Goal: Task Accomplishment & Management: Manage account settings

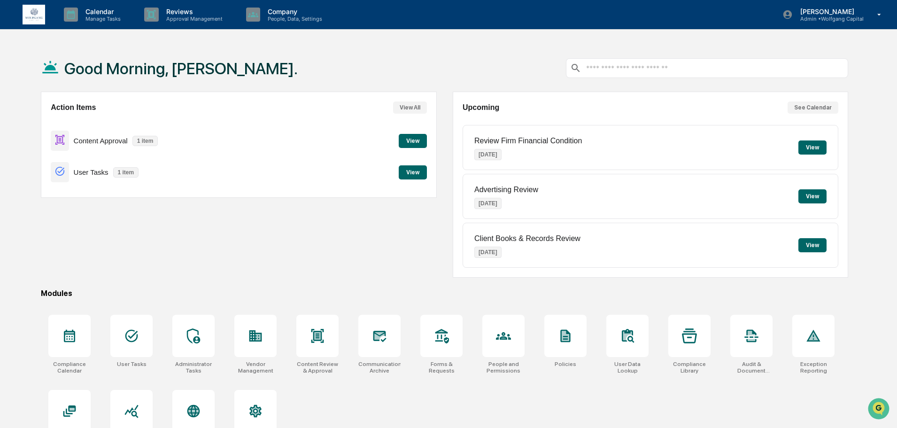
click at [412, 140] on button "View" at bounding box center [413, 141] width 28 height 14
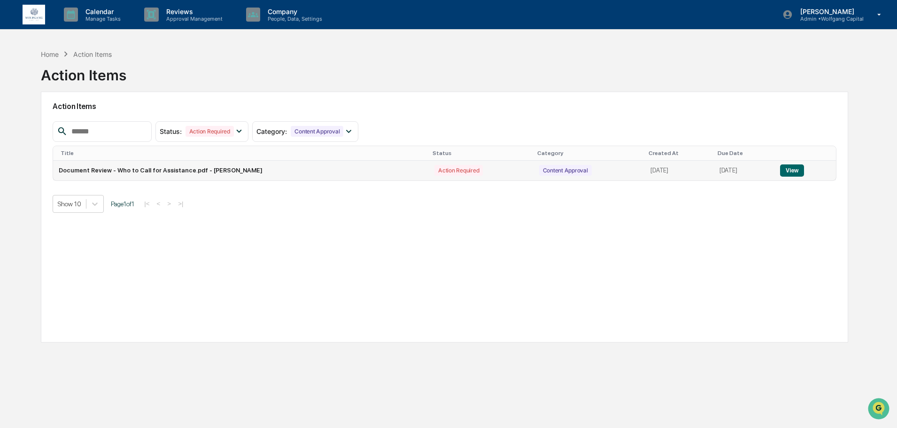
click at [794, 169] on button "View" at bounding box center [792, 170] width 24 height 12
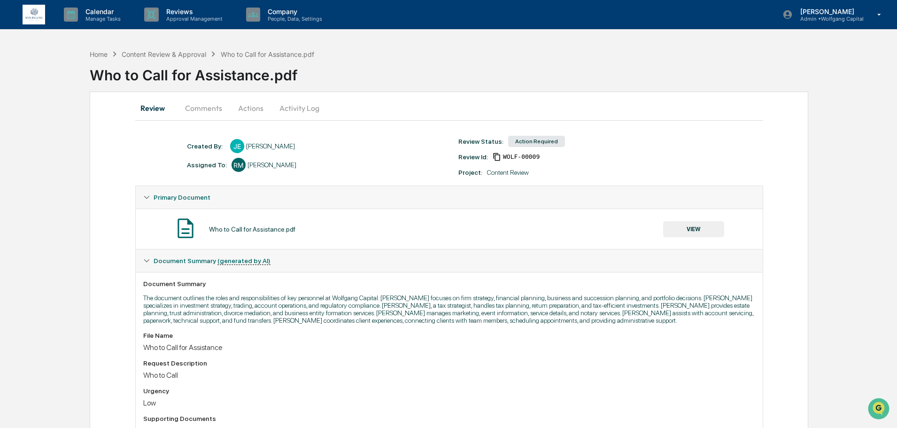
click at [249, 107] on button "Actions" at bounding box center [251, 108] width 42 height 23
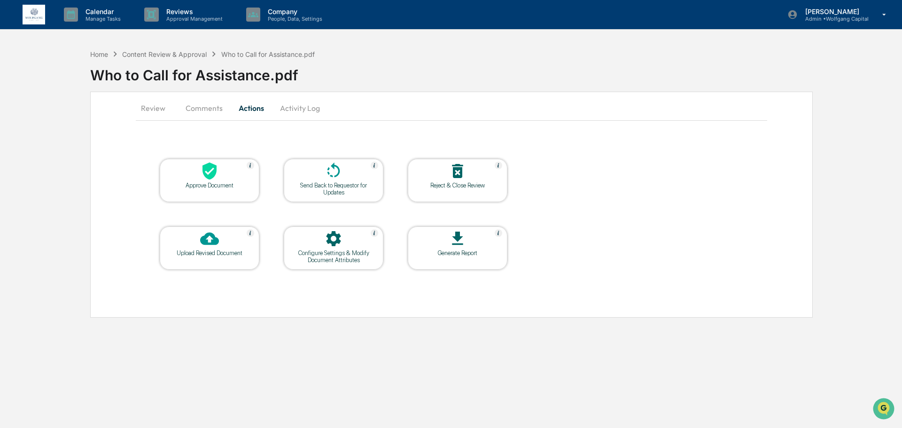
click at [215, 183] on div "Approve Document" at bounding box center [209, 185] width 85 height 7
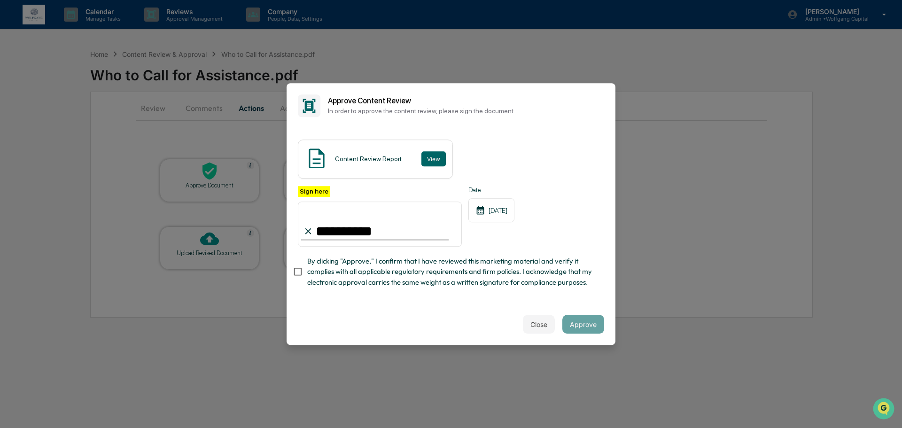
type input "**********"
click at [337, 268] on span "By clicking "Approve," I confirm that I have reviewed this marketing material a…" at bounding box center [451, 271] width 289 height 31
click at [583, 329] on button "Approve" at bounding box center [583, 324] width 42 height 19
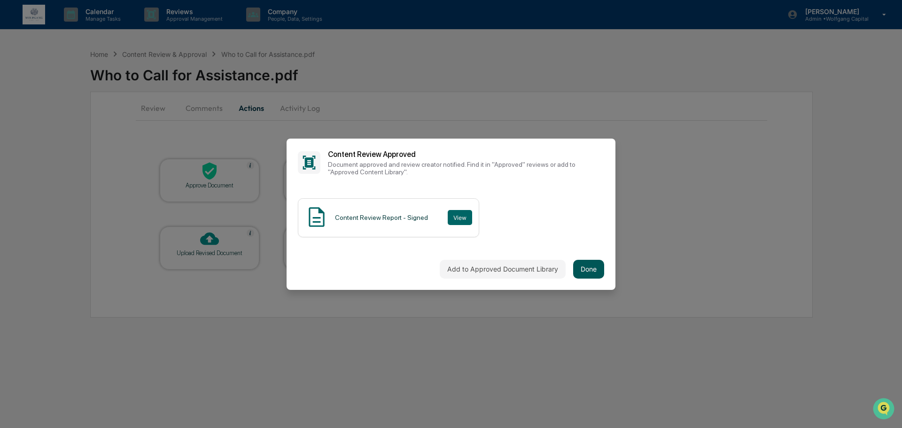
click at [587, 263] on button "Done" at bounding box center [588, 269] width 31 height 19
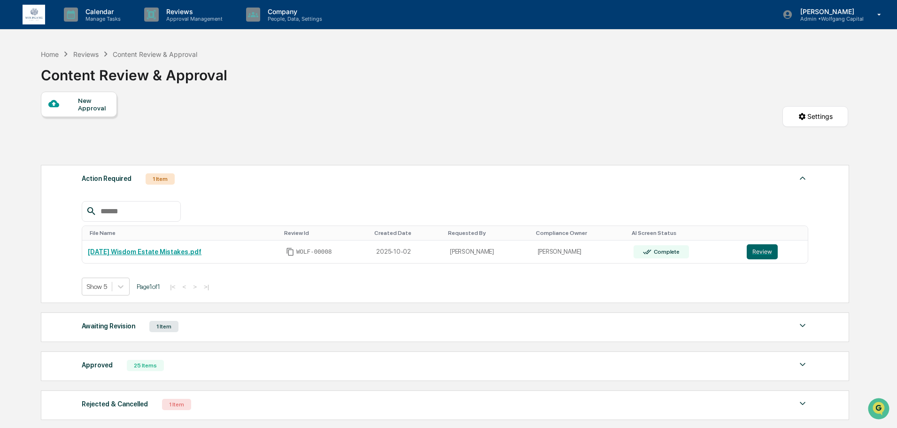
click at [36, 13] on img at bounding box center [34, 15] width 23 height 20
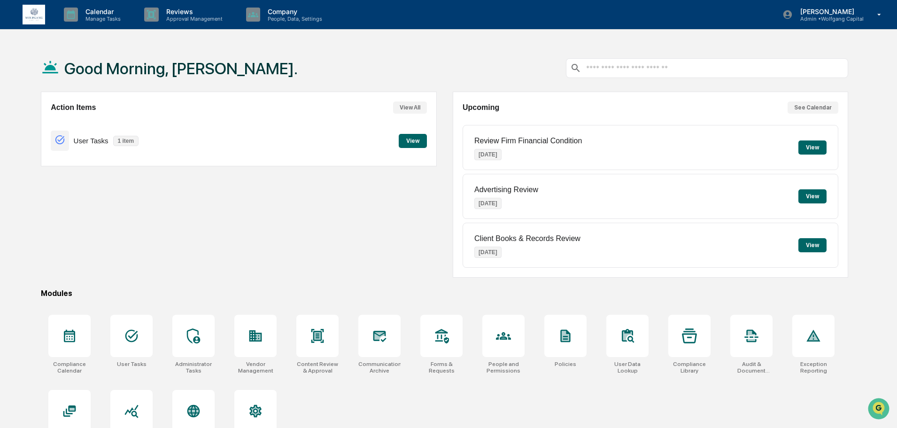
click at [419, 142] on button "View" at bounding box center [413, 141] width 28 height 14
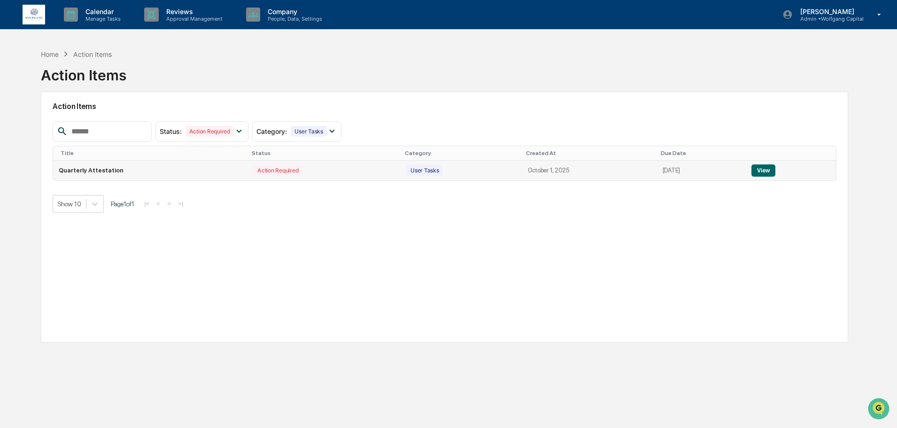
click at [761, 167] on button "View" at bounding box center [764, 170] width 24 height 12
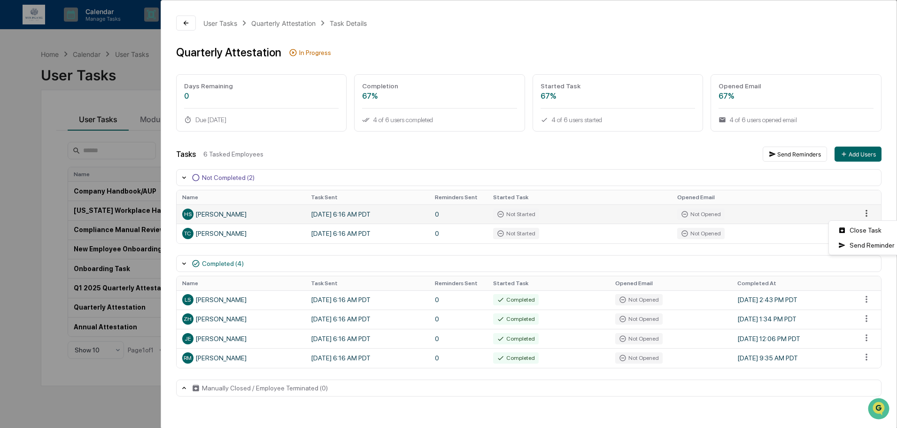
click at [870, 215] on html "Calendar Manage Tasks Reviews Approval Management Company People, Data, Setting…" at bounding box center [448, 214] width 897 height 428
click at [871, 211] on html "Calendar Manage Tasks Reviews Approval Management Company People, Data, Setting…" at bounding box center [451, 214] width 902 height 428
click at [871, 211] on html "Calendar Manage Tasks Reviews Approval Management Company People, Data, Setting…" at bounding box center [448, 214] width 897 height 428
click at [849, 245] on div "Send Reminder" at bounding box center [866, 245] width 71 height 15
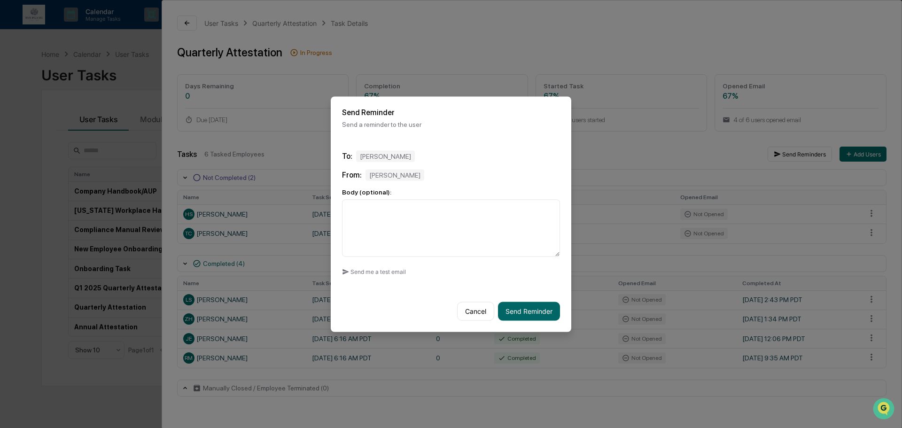
click at [381, 169] on div "[PERSON_NAME]" at bounding box center [394, 174] width 59 height 11
click at [408, 131] on div "Send Reminder Send a reminder to the user" at bounding box center [451, 117] width 241 height 43
click at [462, 302] on button "Cancel" at bounding box center [475, 311] width 37 height 19
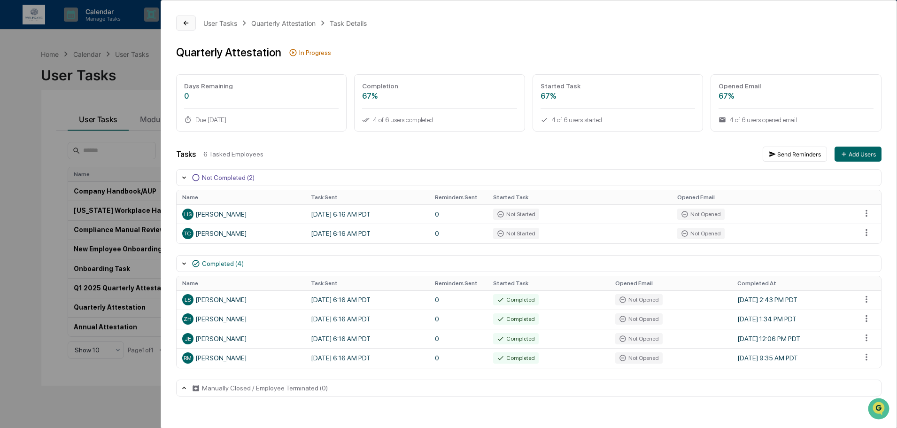
click at [180, 25] on button at bounding box center [186, 23] width 20 height 15
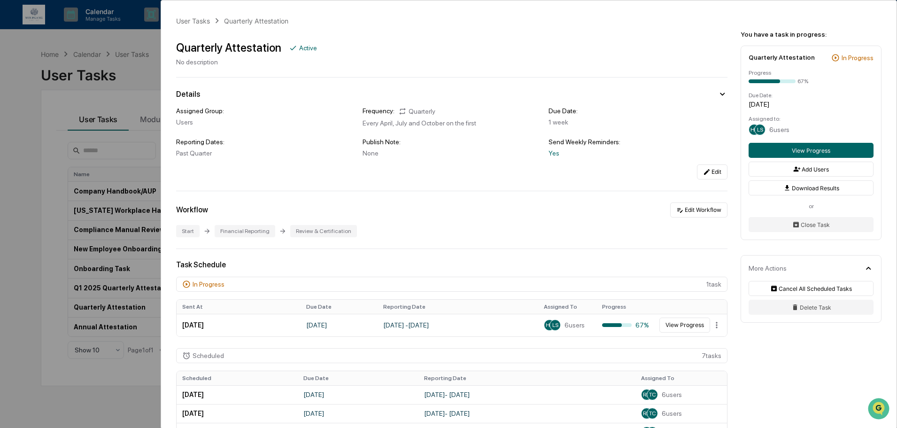
click at [96, 62] on div "User Tasks Quarterly Attestation Quarterly Attestation Active No description De…" at bounding box center [448, 214] width 897 height 428
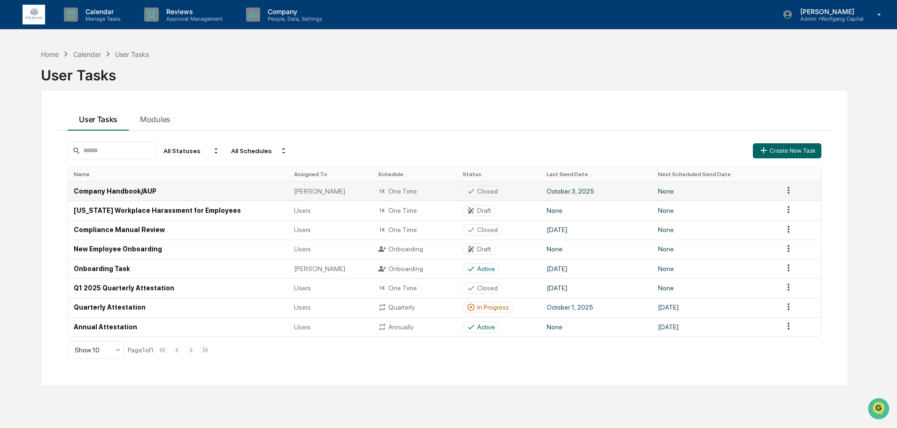
click at [334, 190] on div "Jaimie" at bounding box center [330, 191] width 73 height 8
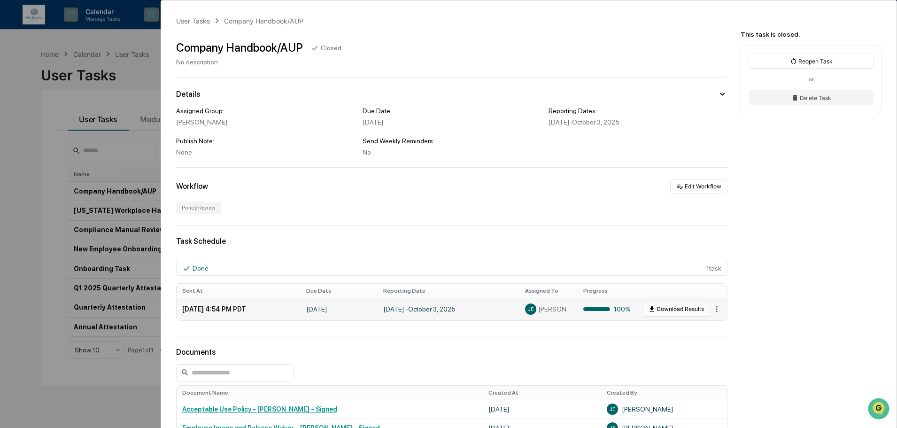
click at [689, 310] on button "Download Results" at bounding box center [676, 309] width 68 height 15
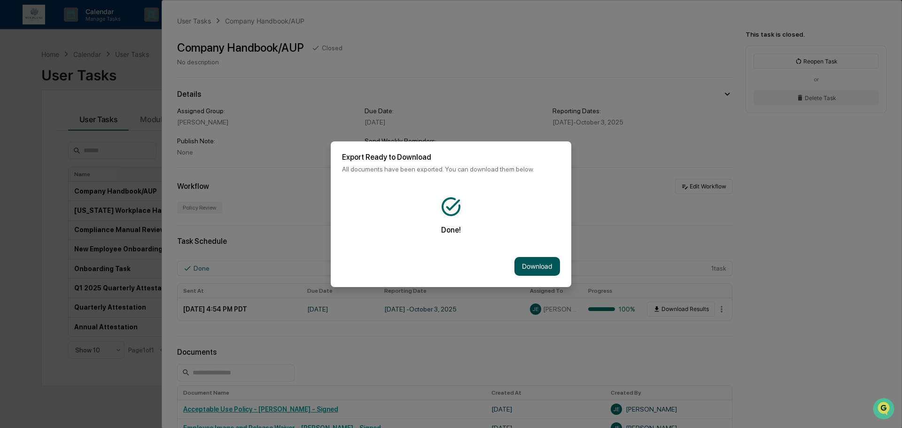
click at [536, 271] on button "Download" at bounding box center [537, 266] width 46 height 19
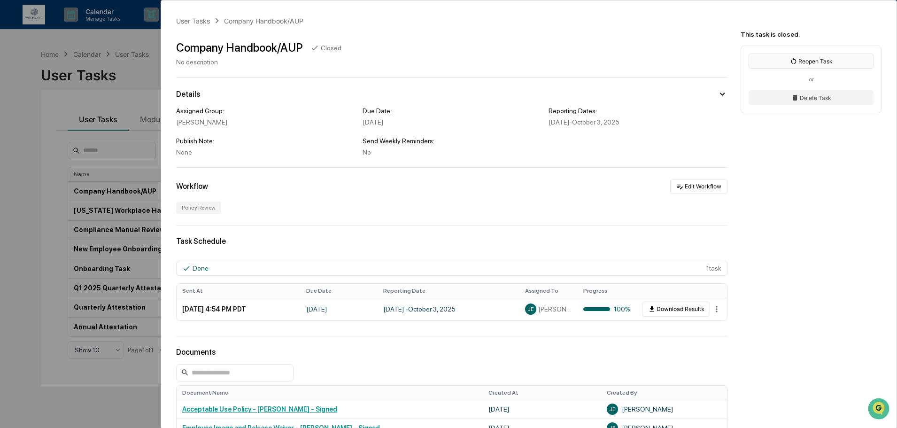
click at [793, 58] on icon at bounding box center [794, 61] width 8 height 8
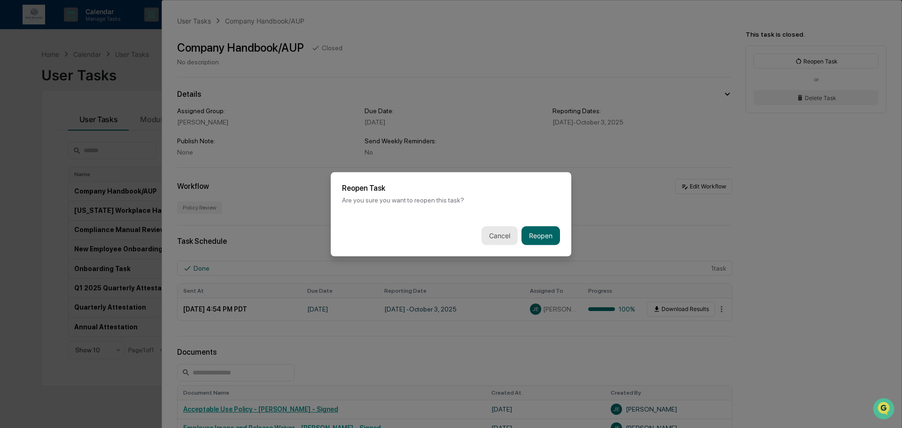
click at [487, 233] on button "Cancel" at bounding box center [499, 235] width 36 height 19
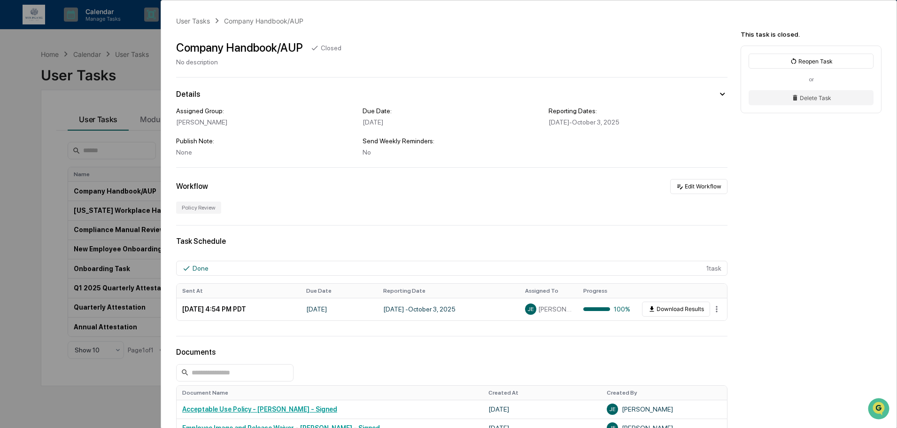
click at [125, 72] on div "User Tasks Company Handbook/AUP Company Handbook/AUP Closed No description Deta…" at bounding box center [448, 214] width 897 height 428
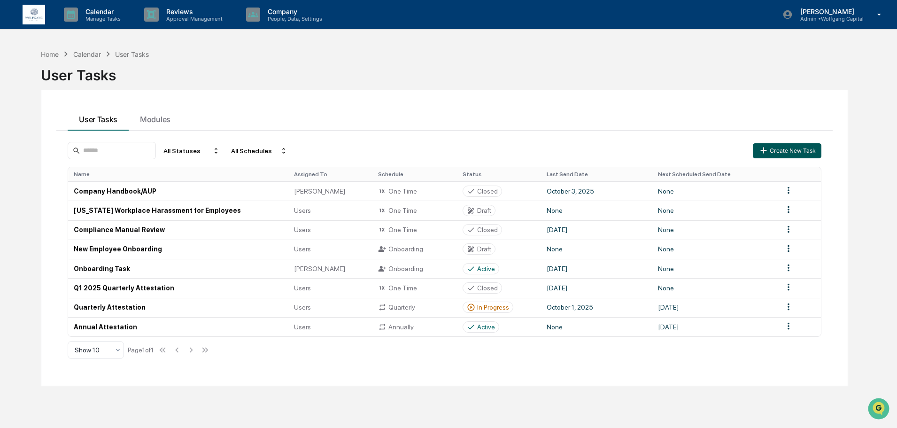
click at [788, 150] on button "Create New Task" at bounding box center [787, 150] width 69 height 15
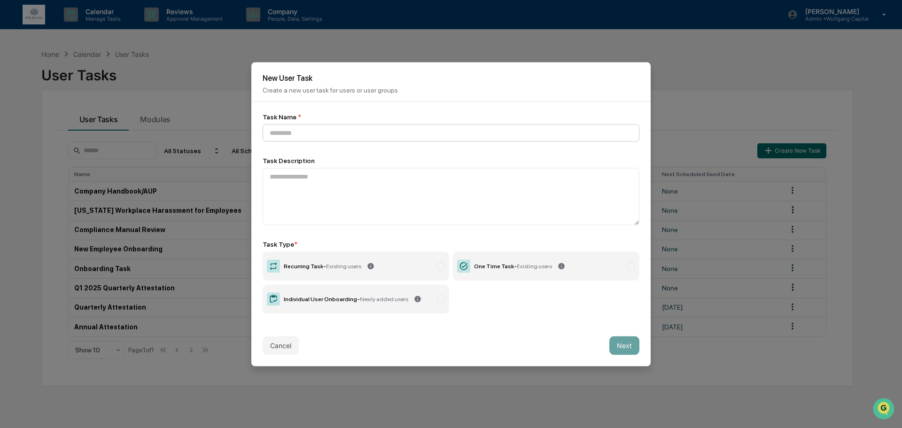
click at [340, 133] on input at bounding box center [451, 132] width 377 height 17
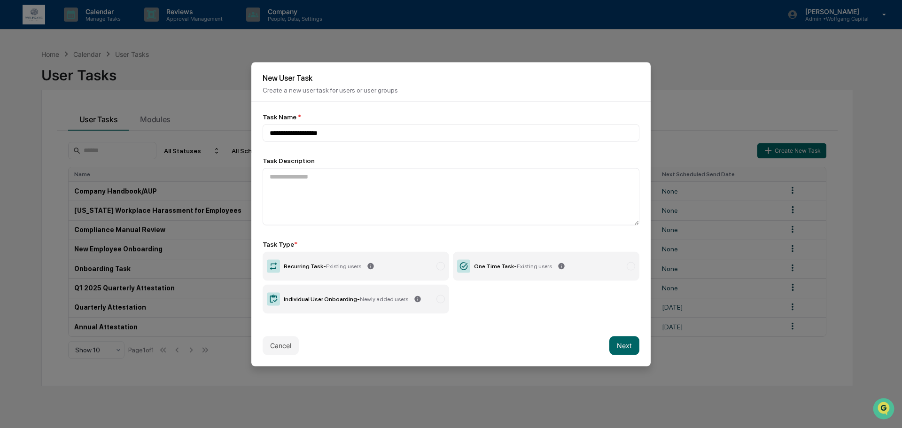
type input "**********"
click at [526, 263] on span "Existing users" at bounding box center [534, 266] width 35 height 7
click at [624, 344] on button "Next" at bounding box center [624, 345] width 30 height 19
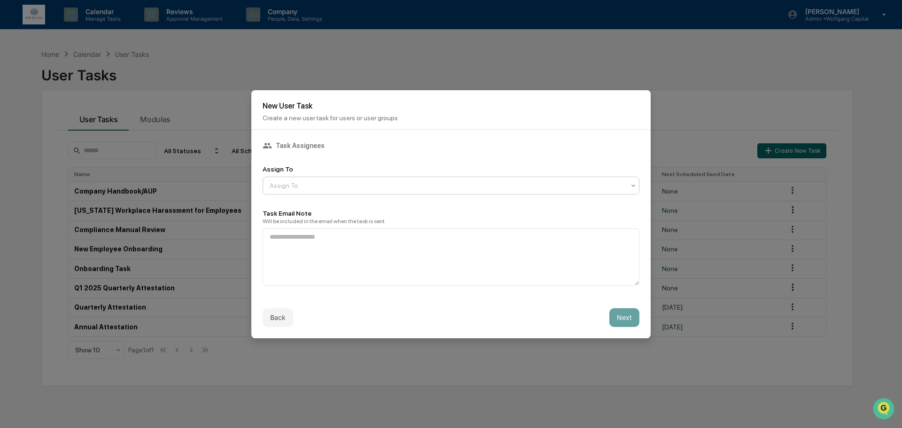
click at [329, 184] on div at bounding box center [447, 185] width 355 height 9
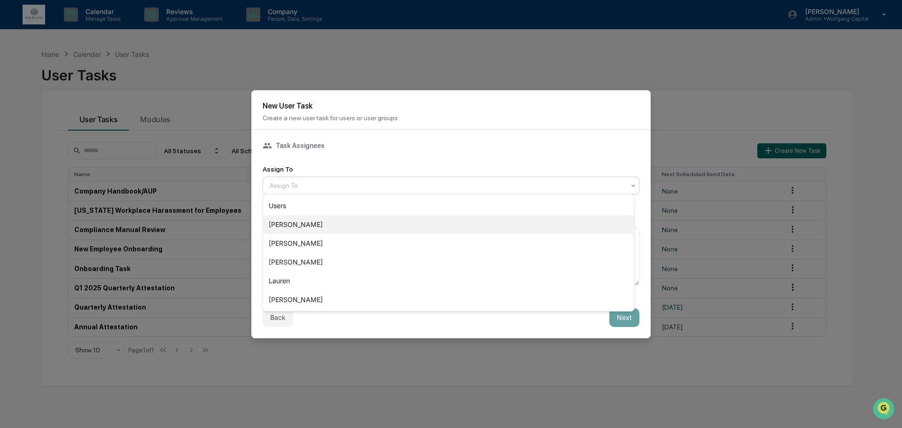
click at [308, 226] on div "Travis" at bounding box center [448, 224] width 371 height 19
click at [324, 184] on div at bounding box center [447, 185] width 355 height 9
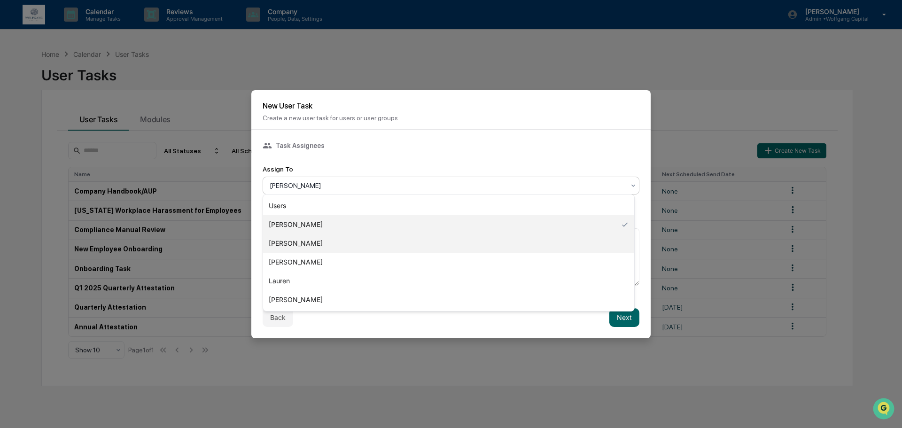
click at [310, 246] on div "Jaimie" at bounding box center [448, 243] width 371 height 19
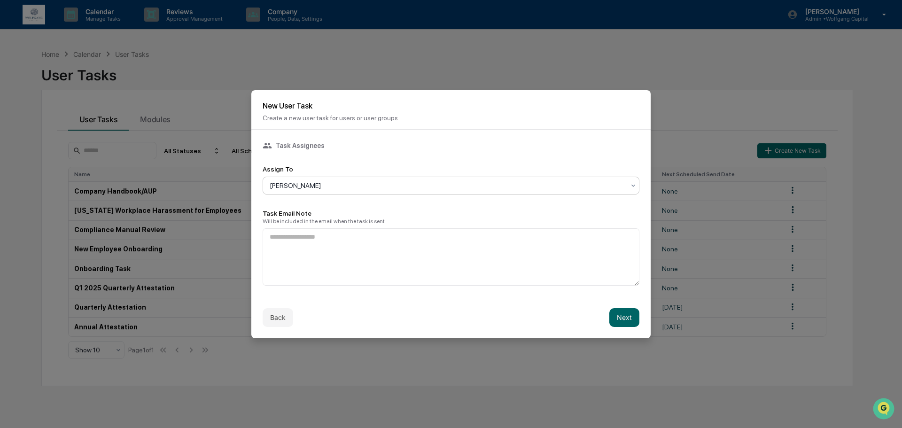
click at [317, 185] on div at bounding box center [447, 185] width 355 height 9
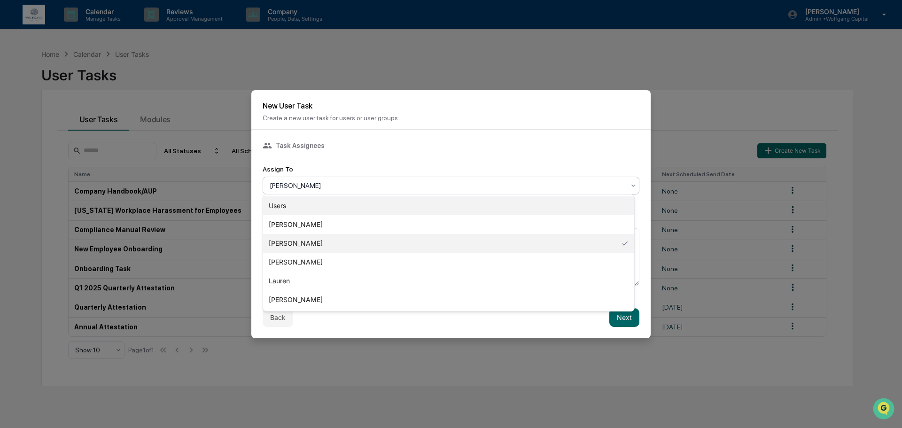
click at [318, 206] on div "Users" at bounding box center [448, 205] width 371 height 19
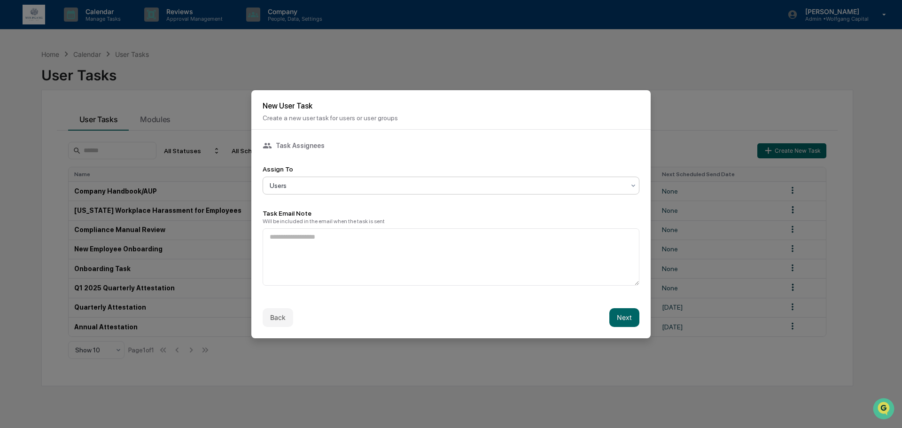
click at [320, 202] on div "Task Assignees Assign To option Users, selected. Users Task Email Note Will be …" at bounding box center [451, 213] width 377 height 145
click at [320, 202] on div "Task Assignees Assign To Users Task Email Note Will be included in the email wh…" at bounding box center [451, 213] width 377 height 145
click at [328, 200] on div "Task Assignees Assign To Users Task Email Note Will be included in the email wh…" at bounding box center [451, 213] width 377 height 145
click at [316, 116] on p "Create a new user task for users or user groups" at bounding box center [451, 118] width 377 height 8
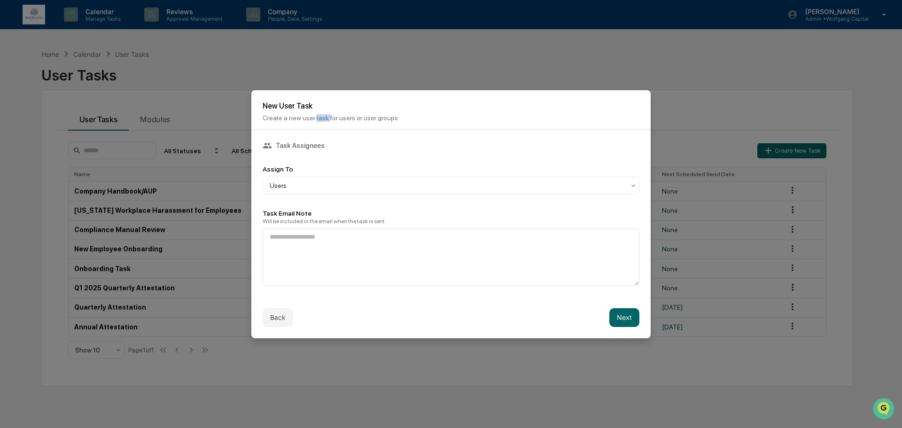
click at [316, 116] on p "Create a new user task for users or user groups" at bounding box center [451, 118] width 377 height 8
click at [317, 118] on p "Create a new user task for users or user groups" at bounding box center [451, 118] width 377 height 8
click at [321, 135] on div "Task Assignees Assign To Users Task Email Note Will be included in the email wh…" at bounding box center [450, 213] width 399 height 167
click at [407, 247] on textarea at bounding box center [451, 256] width 377 height 57
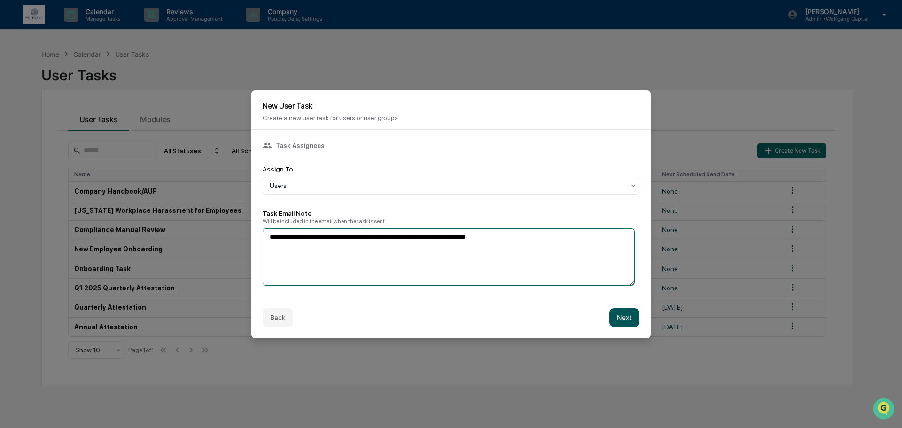
type textarea "**********"
click at [613, 313] on button "Next" at bounding box center [624, 317] width 30 height 19
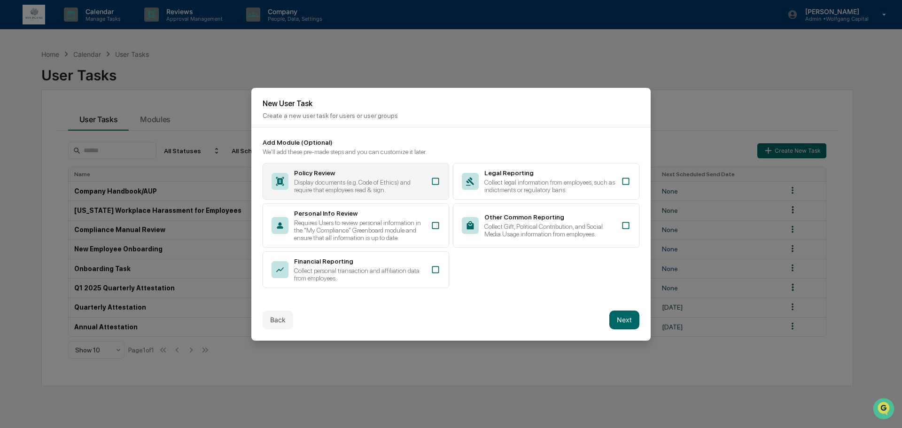
click at [433, 180] on icon at bounding box center [435, 181] width 9 height 9
click at [624, 320] on button "Next" at bounding box center [624, 320] width 30 height 19
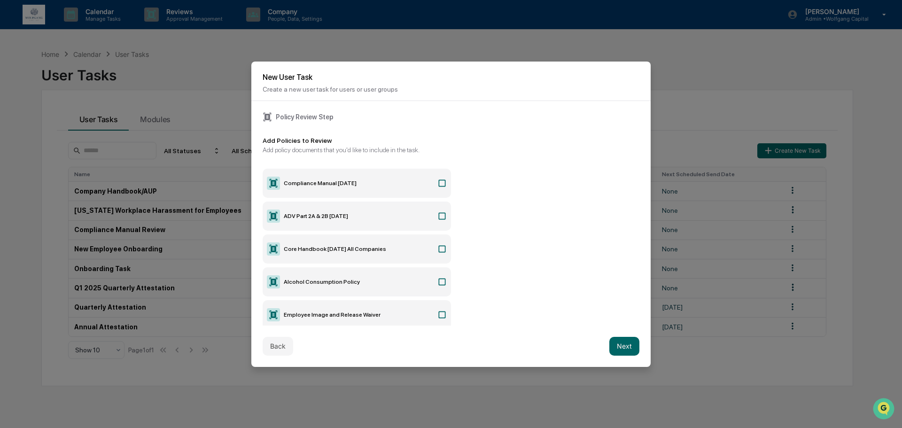
click at [437, 248] on icon at bounding box center [441, 248] width 9 height 9
click at [437, 281] on icon at bounding box center [441, 281] width 9 height 9
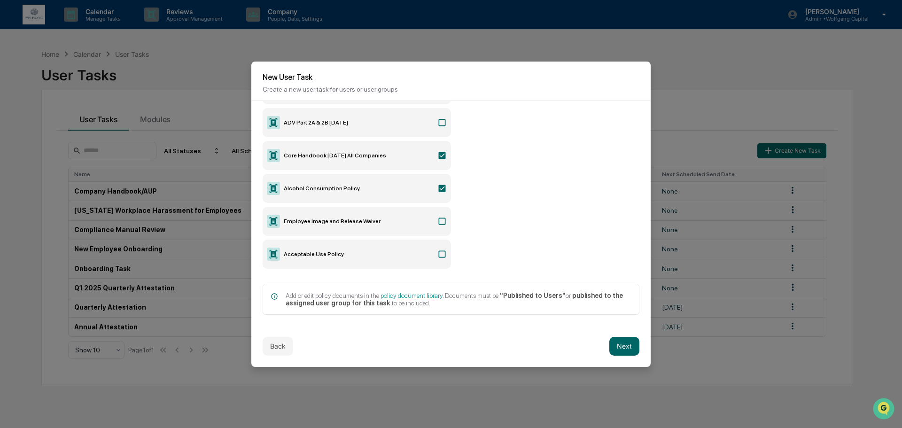
scroll to position [94, 0]
click at [440, 221] on icon at bounding box center [441, 220] width 9 height 9
click at [439, 249] on icon at bounding box center [441, 253] width 9 height 9
click at [612, 340] on button "Next" at bounding box center [624, 346] width 30 height 19
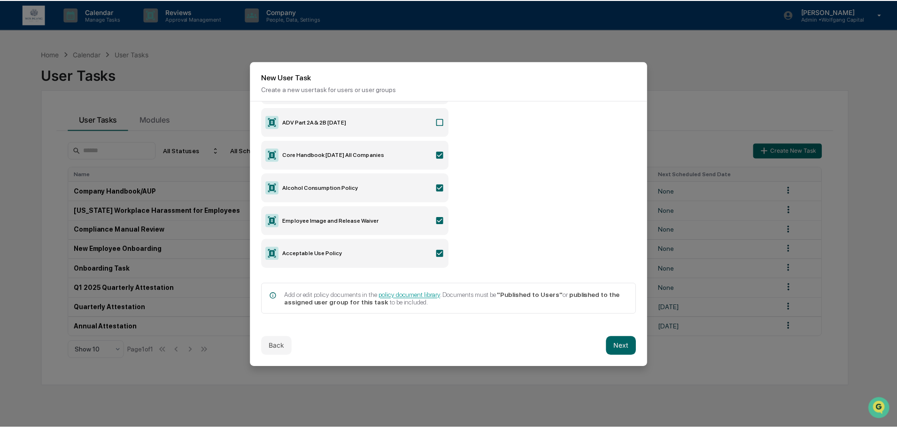
scroll to position [0, 0]
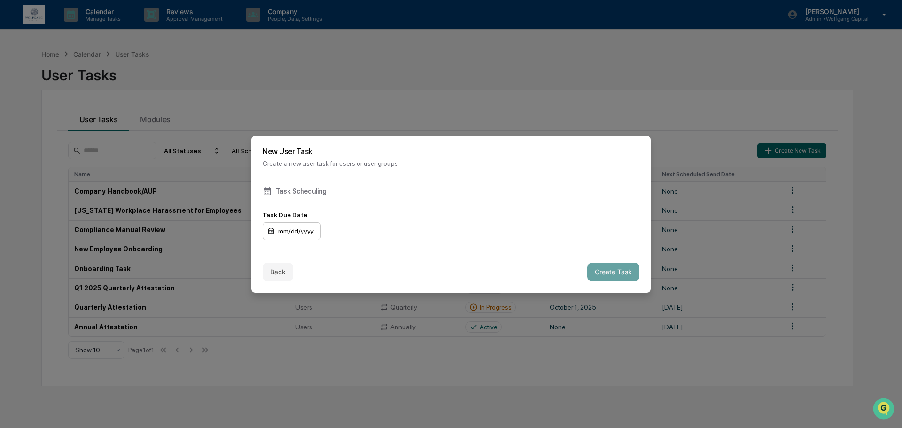
click at [283, 235] on div "mm/dd/yyyy" at bounding box center [292, 231] width 58 height 18
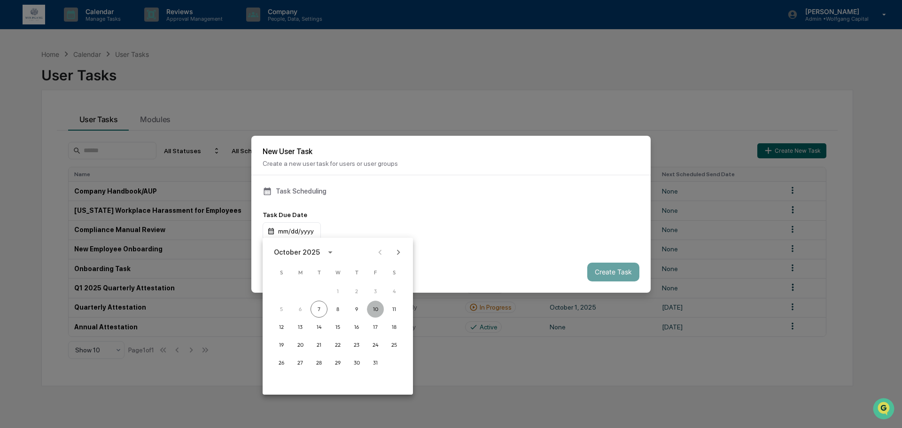
click at [379, 310] on button "10" at bounding box center [375, 309] width 17 height 17
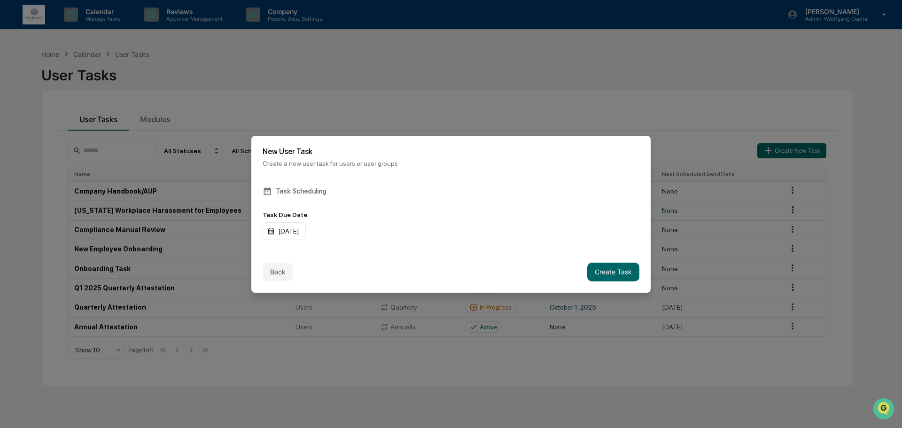
click at [470, 217] on div "Task Due Date 10/10/2025" at bounding box center [451, 225] width 377 height 29
click at [592, 271] on button "Create Task" at bounding box center [613, 272] width 52 height 19
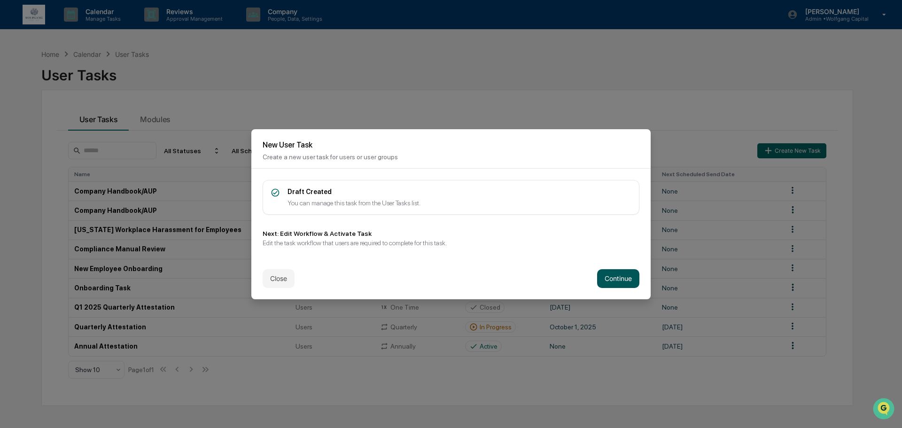
click at [617, 272] on button "Continue" at bounding box center [618, 278] width 42 height 19
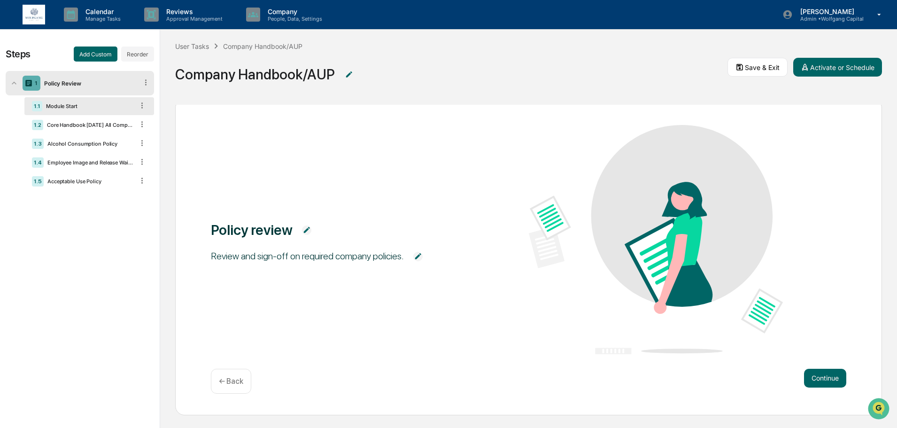
scroll to position [0, 0]
click at [824, 378] on button "Continue" at bounding box center [825, 377] width 42 height 19
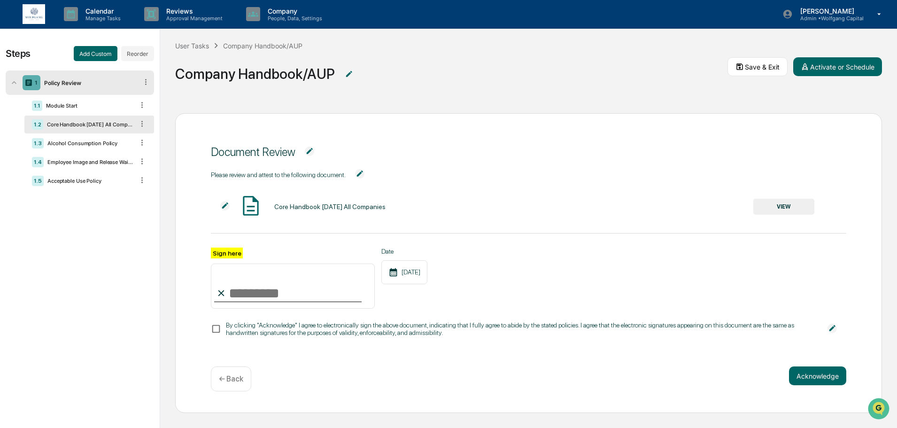
scroll to position [8, 0]
click at [78, 140] on div "Alcohol Consumption Policy" at bounding box center [89, 143] width 90 height 7
click at [73, 159] on div "Employee Image and Release Waiver" at bounding box center [89, 162] width 90 height 7
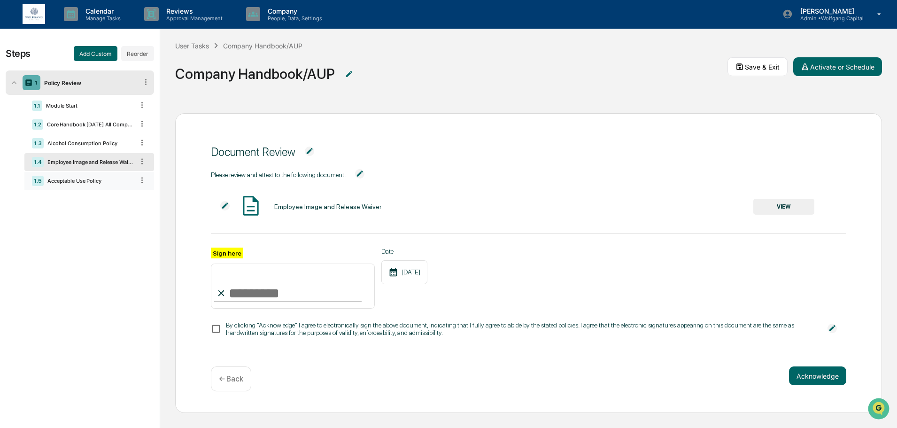
click at [71, 182] on div "Acceptable Use Policy" at bounding box center [89, 181] width 90 height 7
click at [83, 104] on div "Module Start" at bounding box center [88, 105] width 92 height 7
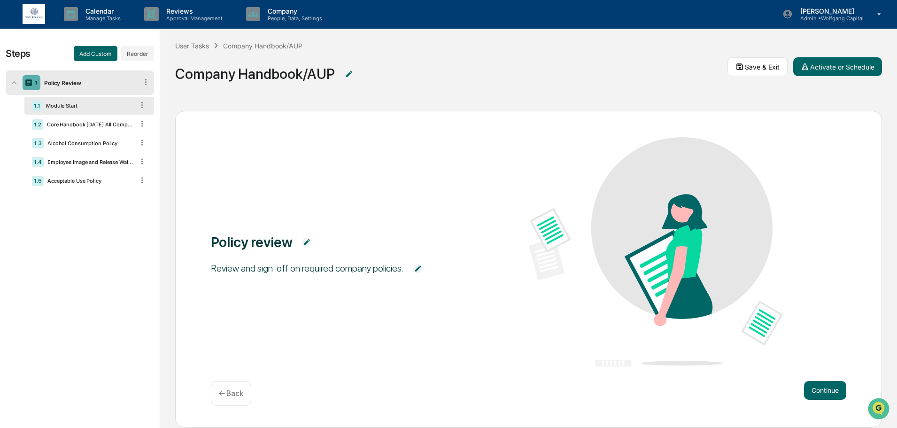
scroll to position [0, 0]
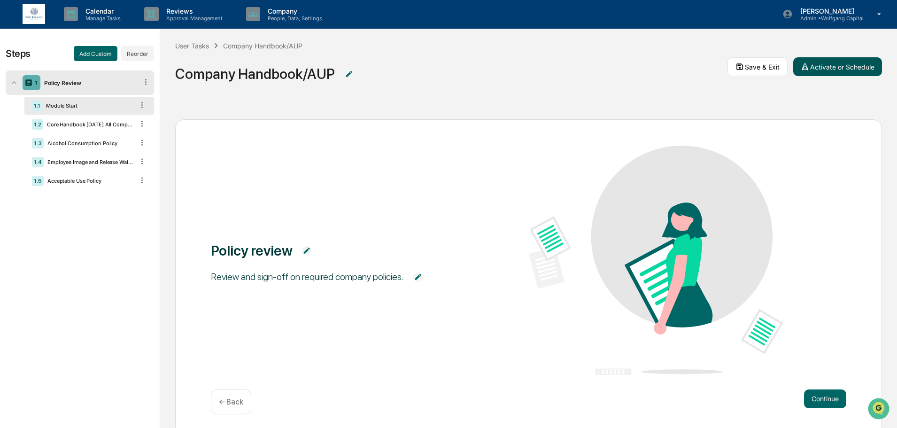
click at [811, 64] on button "Activate or Schedule" at bounding box center [837, 66] width 89 height 19
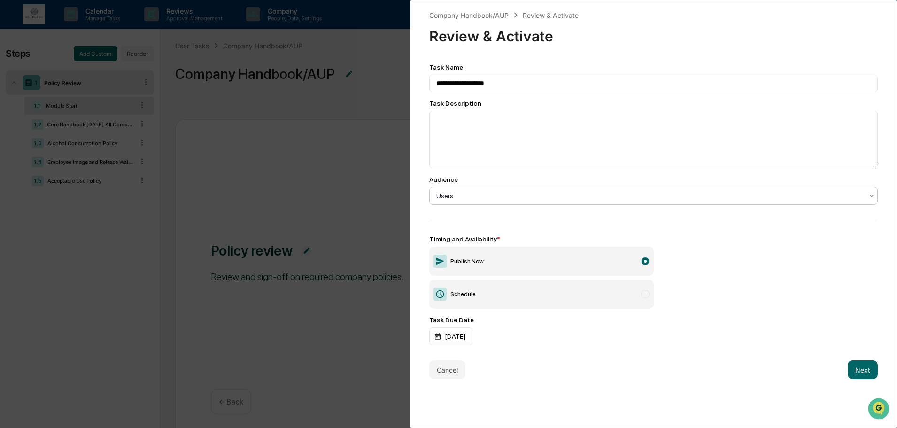
click at [512, 199] on div at bounding box center [649, 195] width 427 height 9
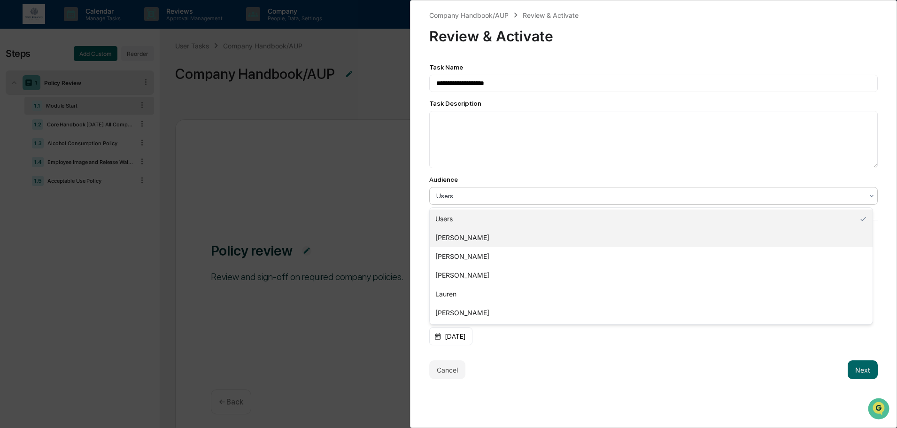
click at [482, 239] on div "Travis" at bounding box center [651, 237] width 443 height 19
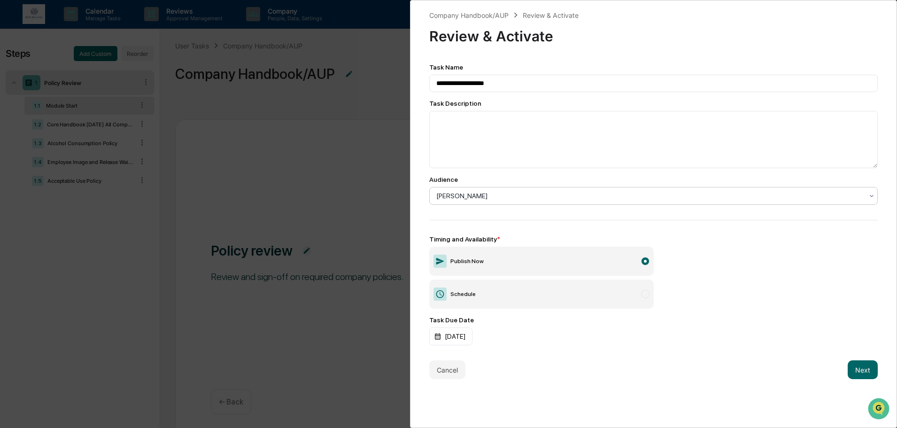
click at [502, 197] on div at bounding box center [649, 195] width 427 height 9
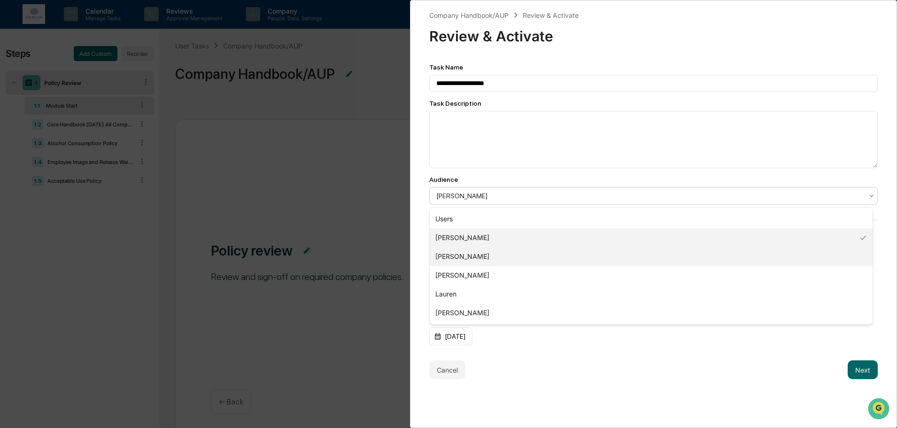
click at [494, 252] on div "Jaimie" at bounding box center [651, 256] width 443 height 19
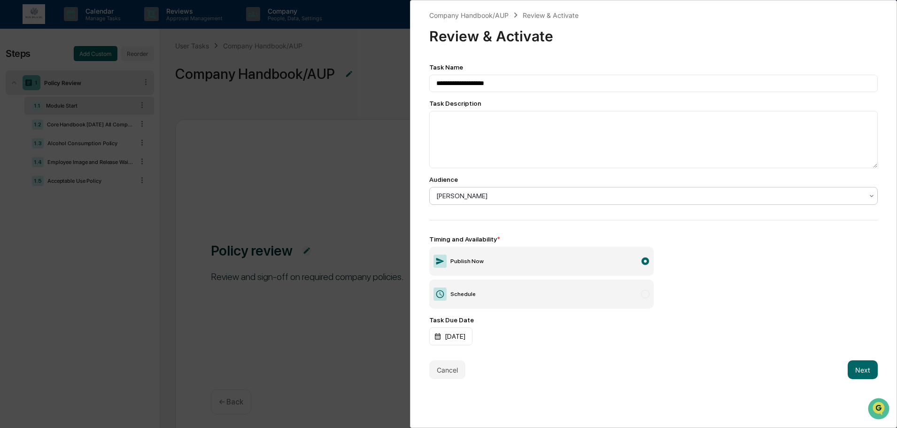
click at [509, 191] on div "Jaimie" at bounding box center [650, 195] width 436 height 13
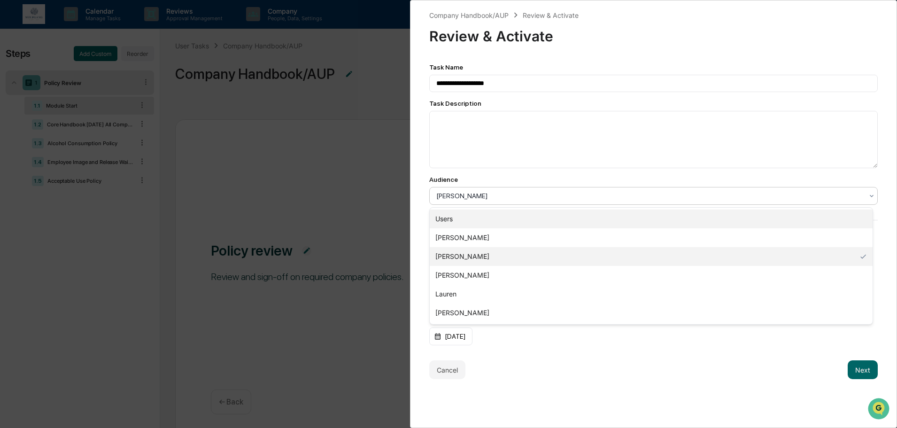
click at [493, 217] on div "Users" at bounding box center [651, 219] width 443 height 19
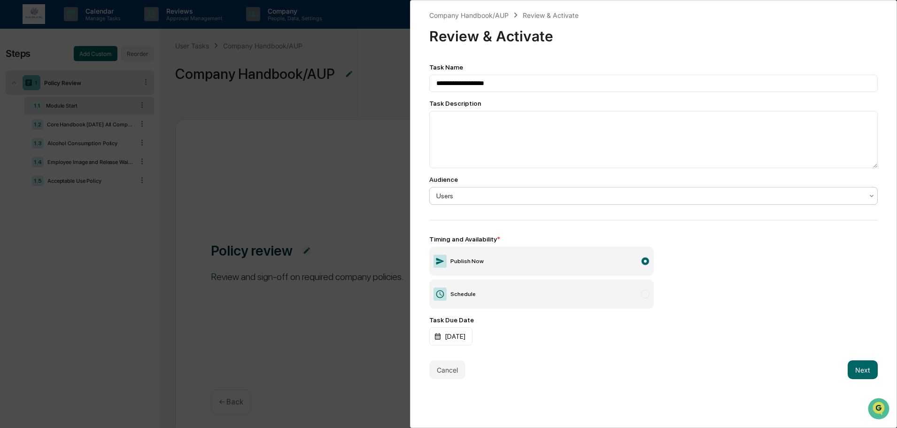
click at [728, 286] on div "Timing and Availability * Publish Now Schedule" at bounding box center [653, 271] width 449 height 73
click at [850, 367] on button "Next" at bounding box center [863, 369] width 30 height 19
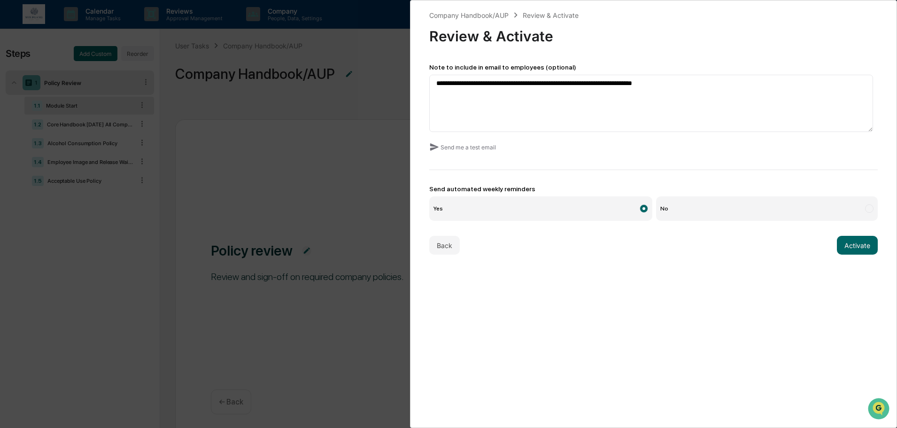
click at [758, 226] on div "**********" at bounding box center [653, 132] width 449 height 245
click at [760, 218] on label "No" at bounding box center [767, 208] width 222 height 24
click at [754, 208] on label "No" at bounding box center [767, 208] width 222 height 24
click at [841, 253] on button "Activate" at bounding box center [857, 245] width 41 height 19
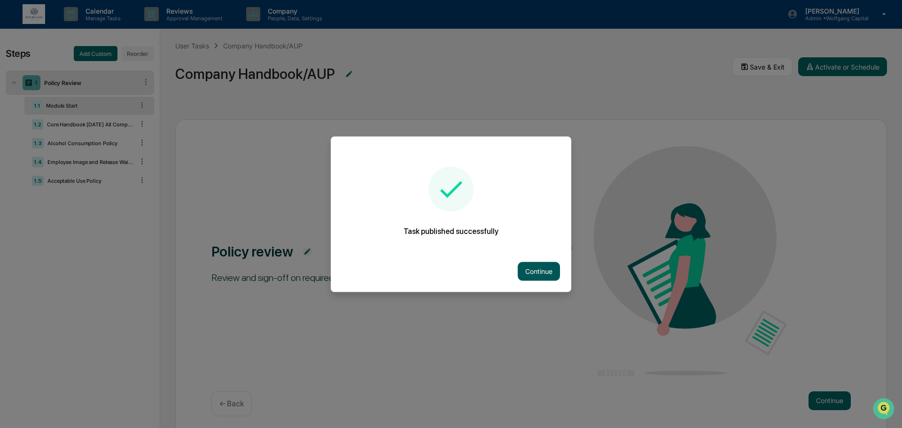
click at [541, 270] on button "Continue" at bounding box center [539, 271] width 42 height 19
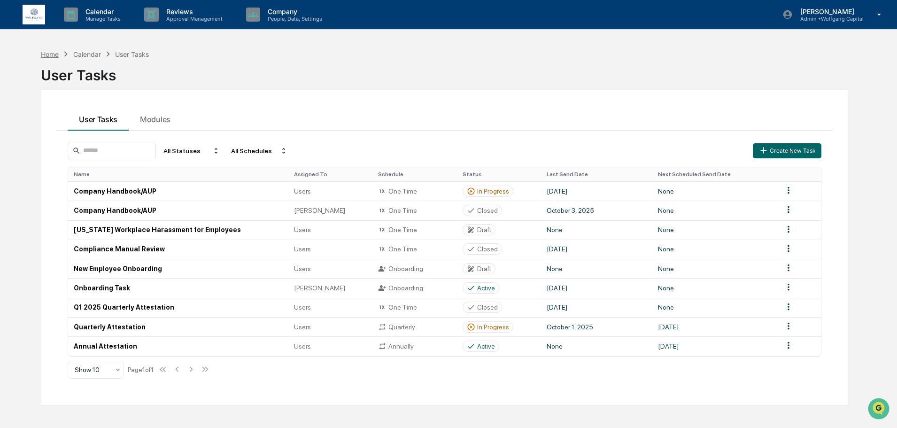
click at [48, 51] on div "Home" at bounding box center [50, 54] width 18 height 8
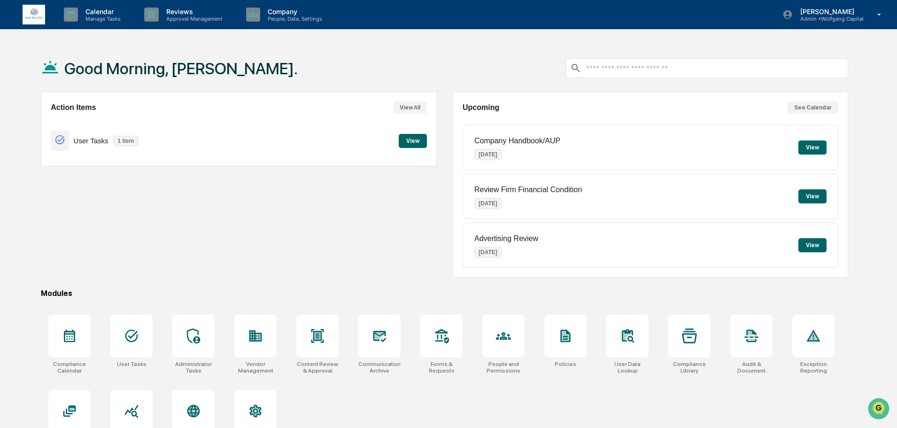
click at [275, 224] on div "Action Items View All User Tasks 1 item View" at bounding box center [239, 185] width 396 height 186
click at [504, 142] on p "Company Handbook/AUP" at bounding box center [517, 141] width 86 height 8
click at [415, 179] on div "Action Items View All User Tasks 1 item View" at bounding box center [239, 185] width 396 height 186
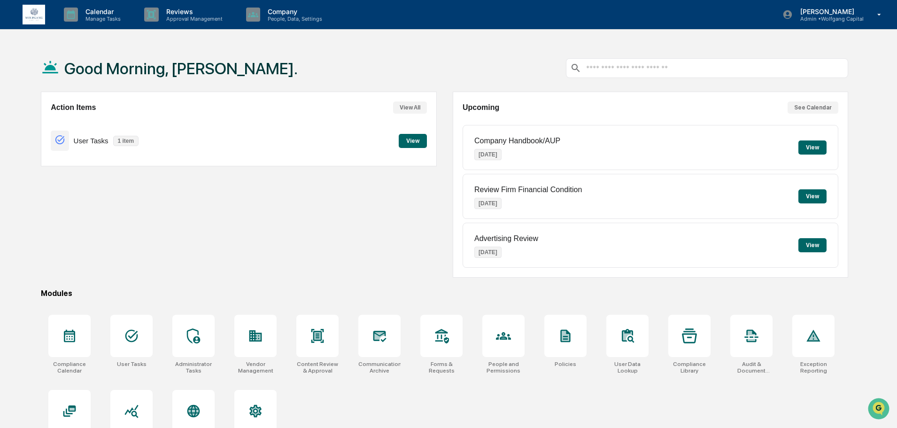
click at [502, 155] on p "[DATE]" at bounding box center [487, 154] width 27 height 11
click at [31, 15] on img at bounding box center [34, 15] width 23 height 20
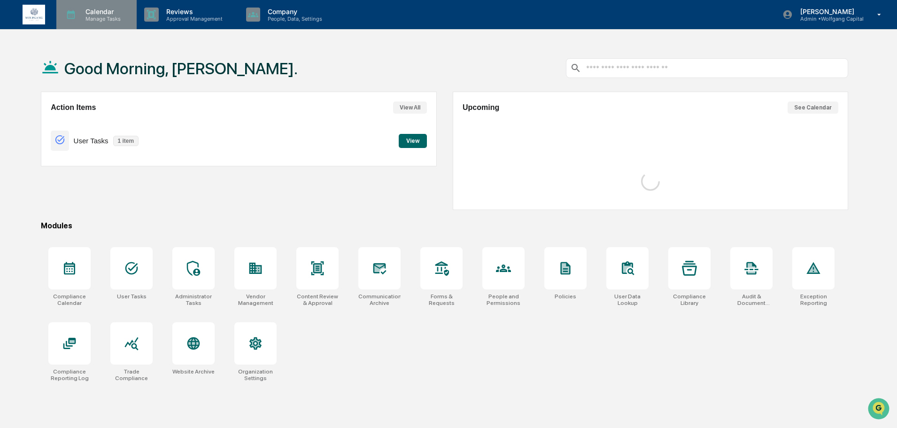
click at [73, 21] on icon at bounding box center [71, 15] width 14 height 14
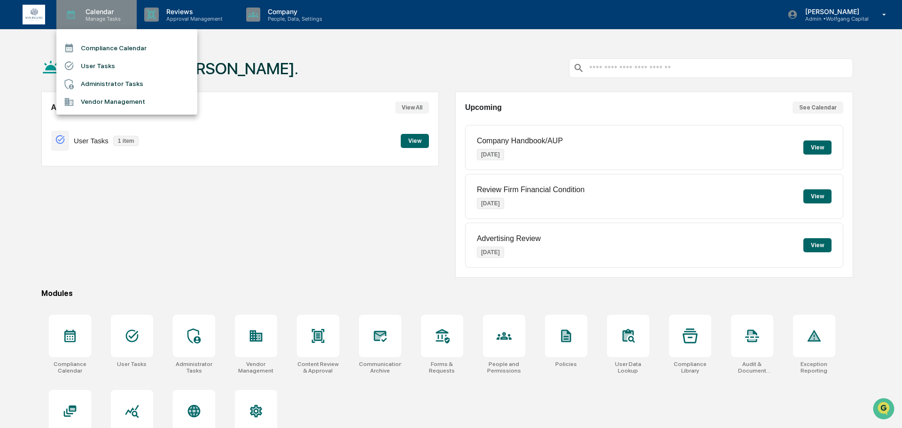
click at [73, 21] on div at bounding box center [451, 214] width 902 height 428
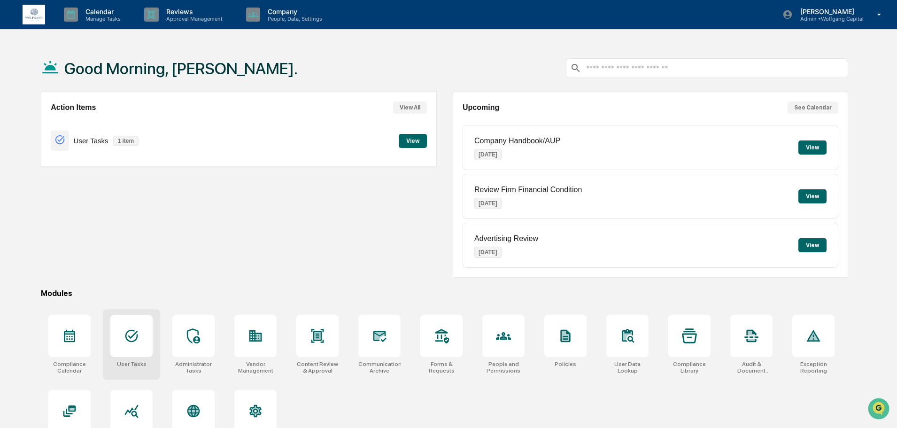
click at [130, 342] on icon at bounding box center [131, 335] width 15 height 15
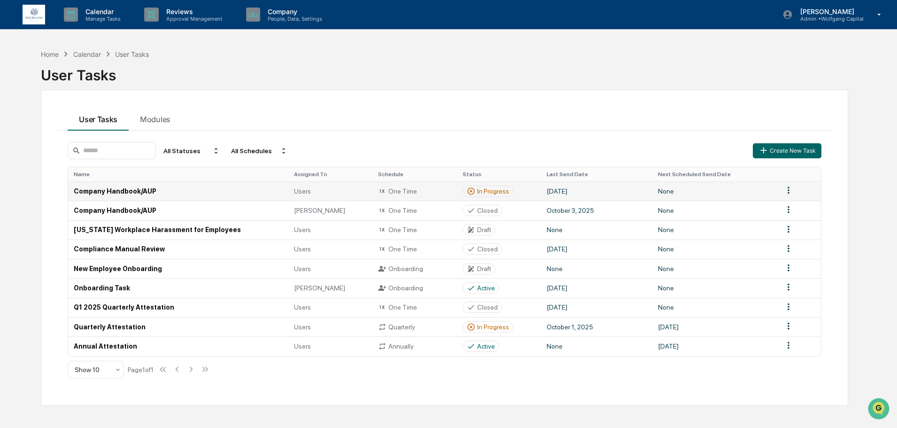
click at [787, 192] on html "Calendar Manage Tasks Reviews Approval Management Company People, Data, Setting…" at bounding box center [448, 214] width 897 height 428
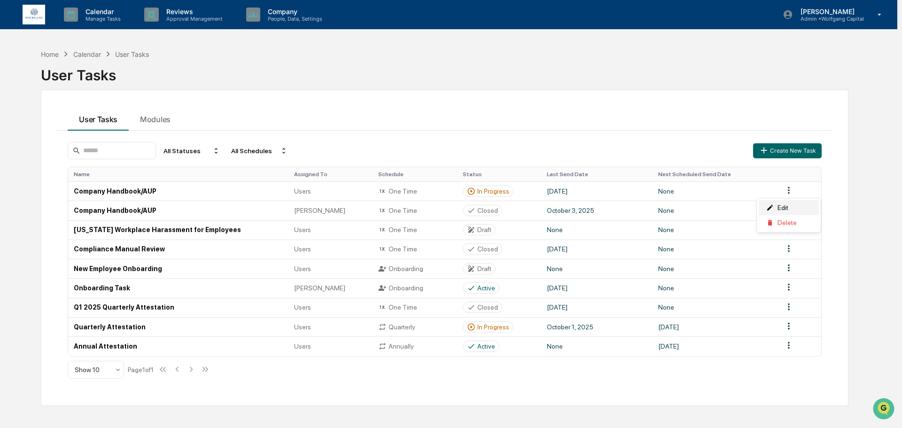
click at [787, 207] on div "Edit" at bounding box center [789, 207] width 60 height 15
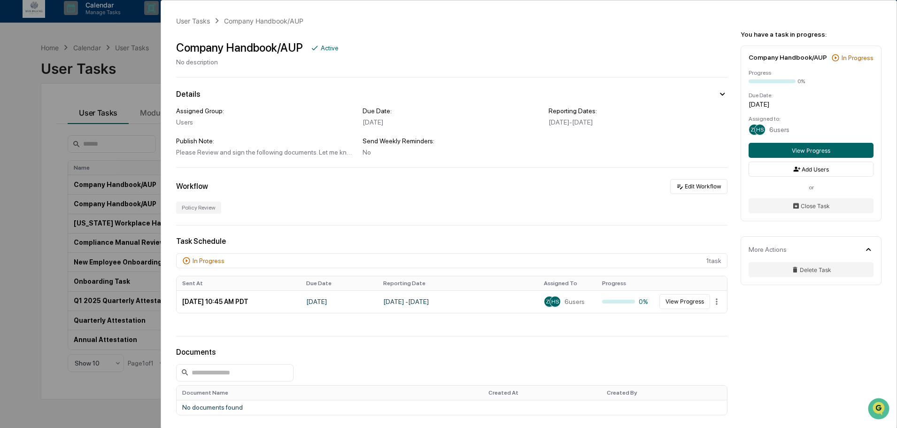
scroll to position [6, 0]
click at [0, 102] on div "User Tasks Company Handbook/AUP Company Handbook/AUP Active No description Deta…" at bounding box center [448, 214] width 897 height 428
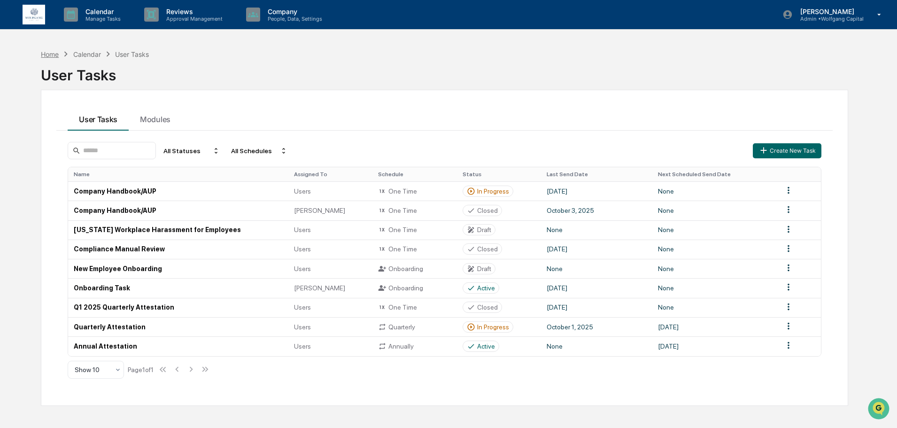
click at [47, 55] on div "Home" at bounding box center [50, 54] width 18 height 8
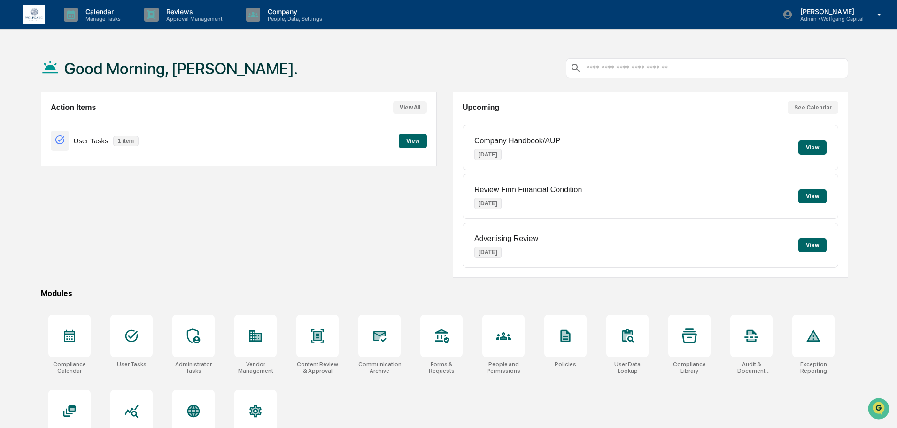
click at [811, 143] on button "View" at bounding box center [813, 147] width 28 height 14
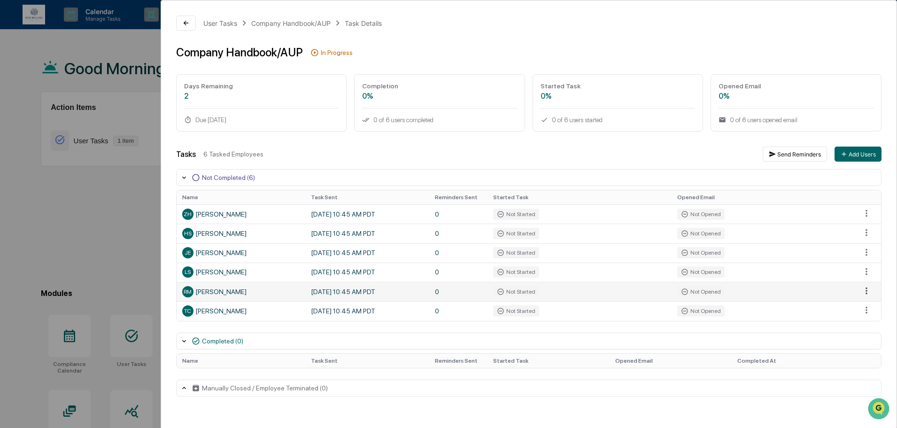
click at [866, 292] on html "Calendar Manage Tasks Reviews Approval Management Company People, Data, Setting…" at bounding box center [448, 214] width 897 height 428
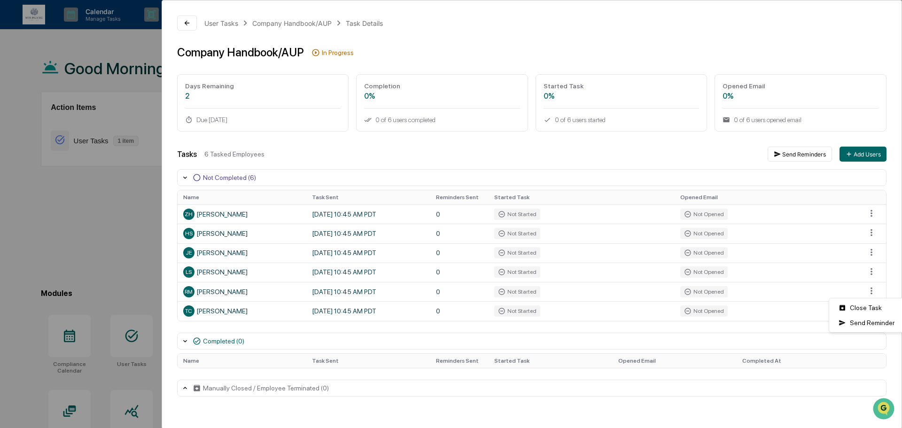
click at [873, 288] on html "Calendar Manage Tasks Reviews Approval Management Company People, Data, Setting…" at bounding box center [451, 214] width 902 height 428
click at [186, 23] on icon at bounding box center [186, 23] width 8 height 8
